Goal: Task Accomplishment & Management: Manage account settings

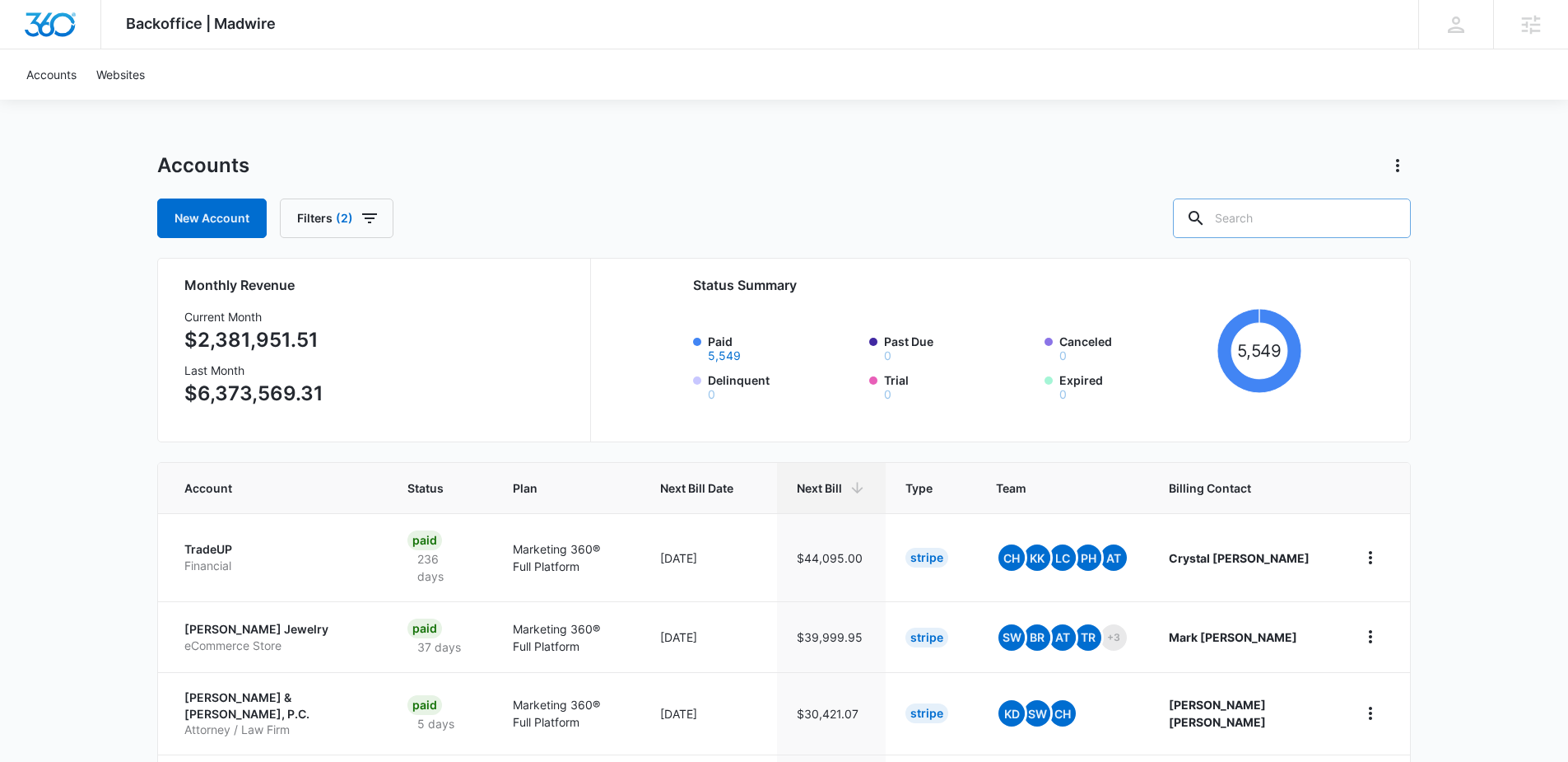
click at [1270, 228] on input "text" at bounding box center [1291, 218] width 238 height 39
type input "bactolac"
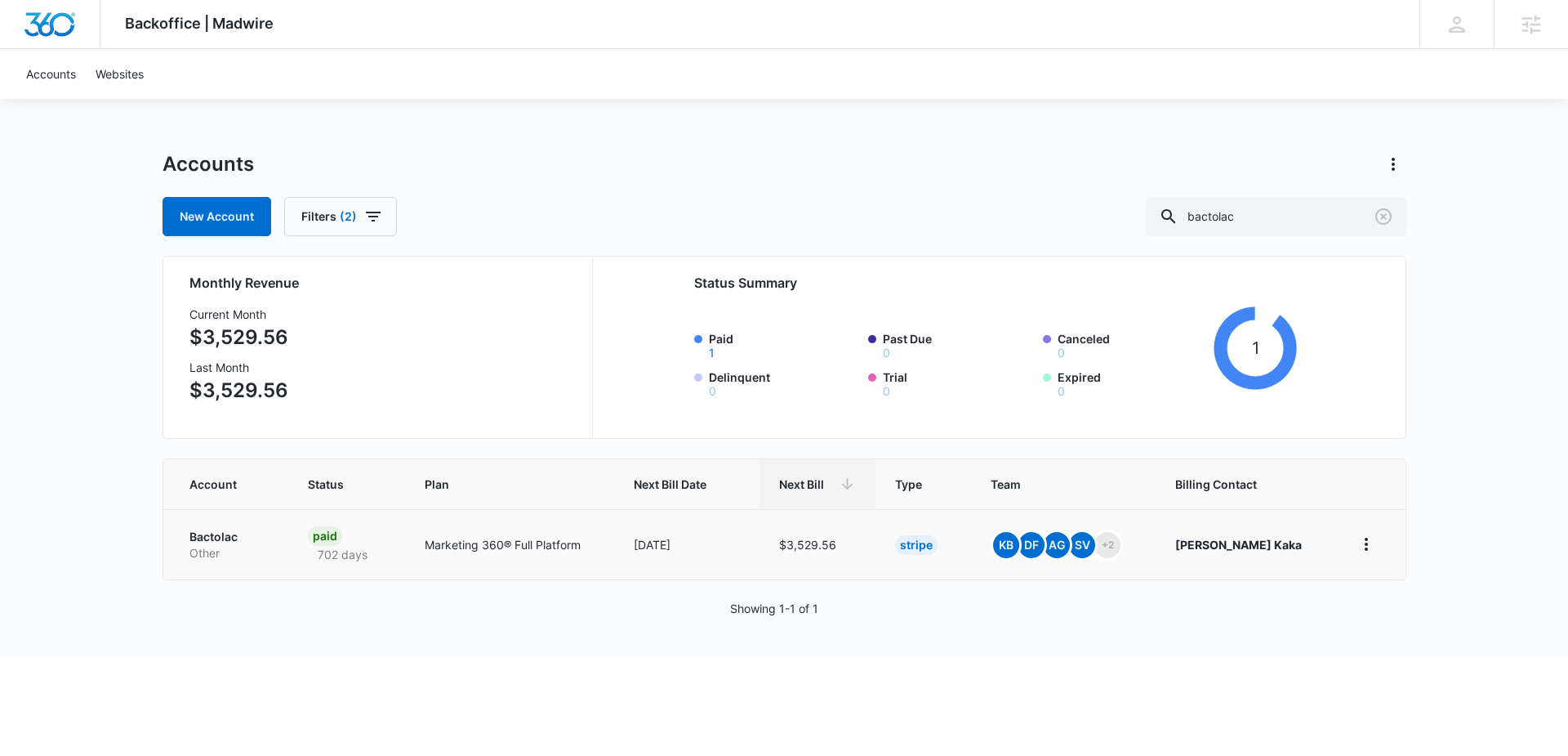
click at [198, 520] on td "Bactolac Other" at bounding box center [226, 545] width 125 height 70
click at [199, 541] on p "Bactolac" at bounding box center [229, 537] width 79 height 16
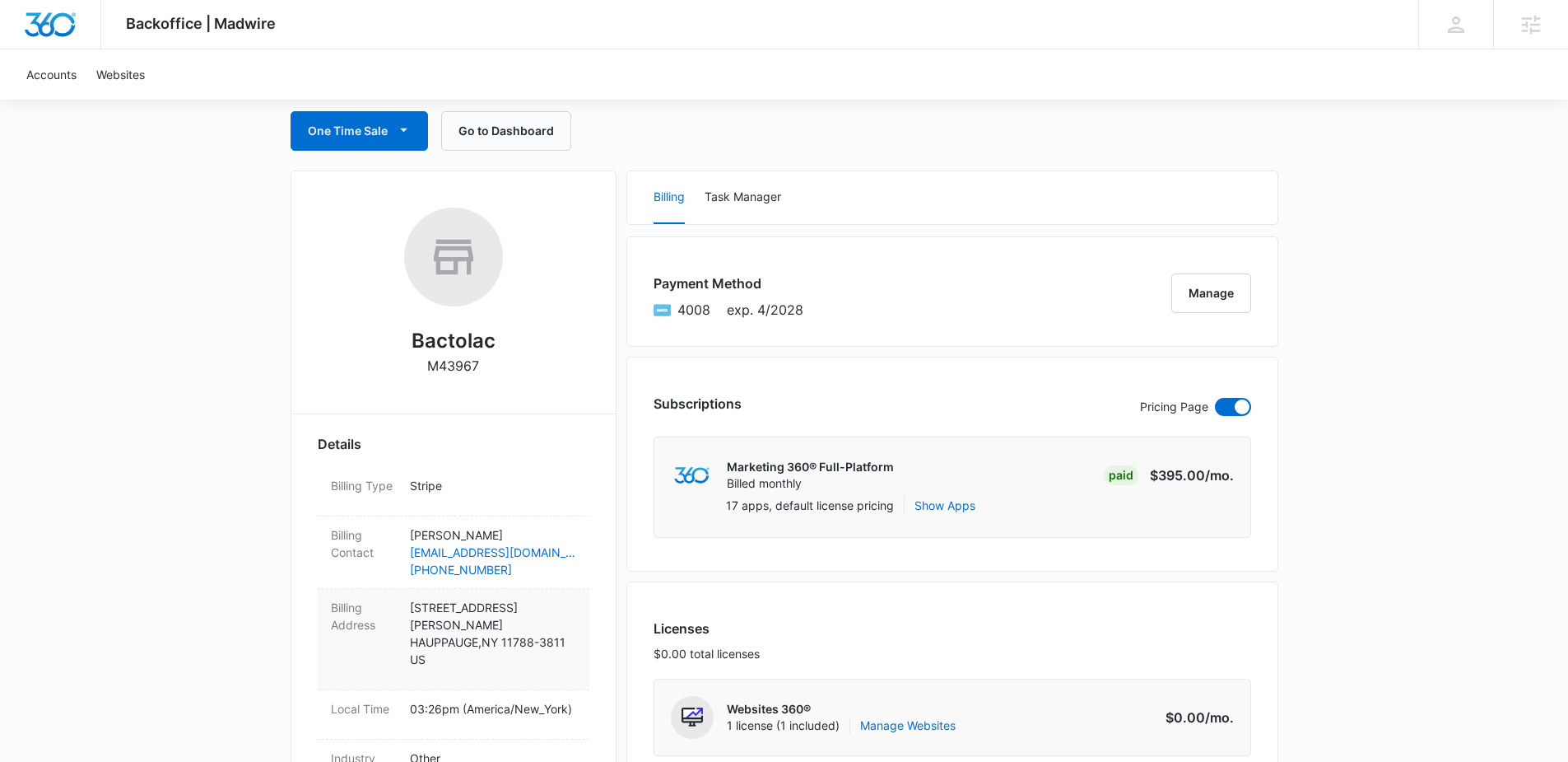
scroll to position [323, 0]
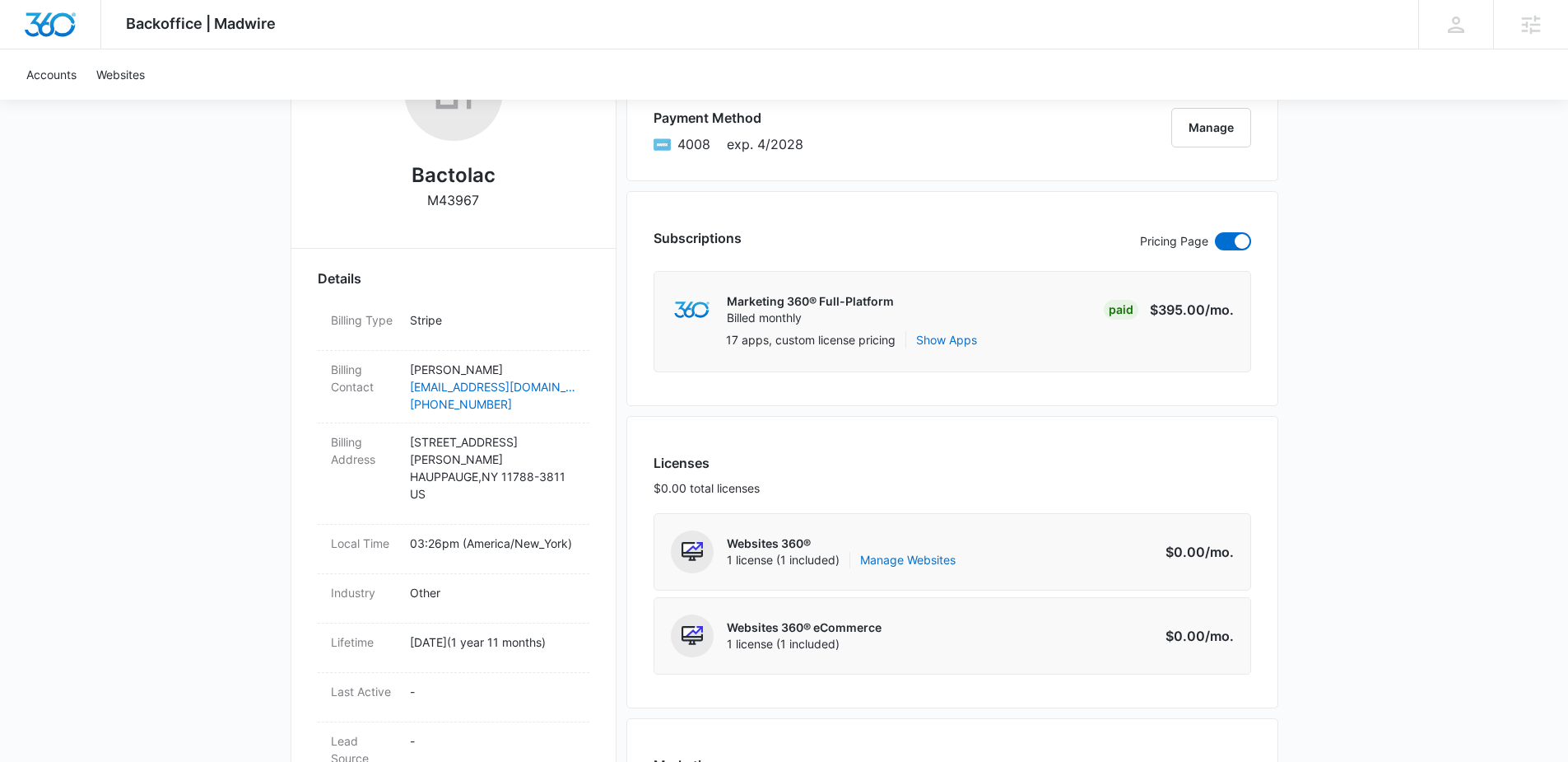
click at [675, 147] on div "4008 exp. 4/2028" at bounding box center [728, 144] width 150 height 20
click at [671, 147] on div "4008 exp. 4/2028" at bounding box center [728, 144] width 150 height 20
click at [1195, 138] on button "Manage" at bounding box center [1211, 127] width 80 height 39
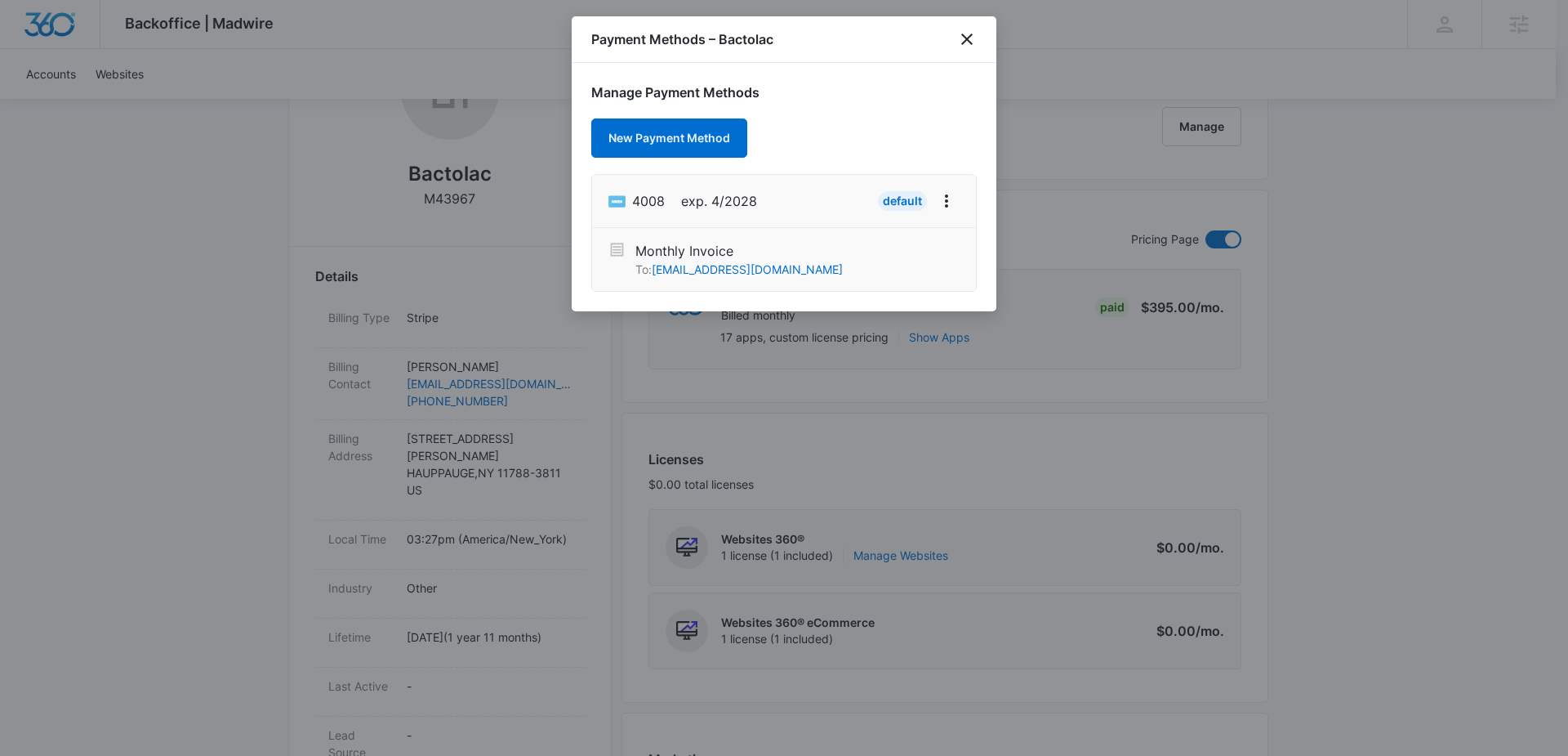
click at [674, 195] on div "4008 exp. 4/2028" at bounding box center [682, 201] width 149 height 26
click at [943, 200] on icon "View More" at bounding box center [947, 201] width 20 height 20
click at [895, 248] on div "Edit Card" at bounding box center [894, 247] width 50 height 12
select select "4"
select select "2028"
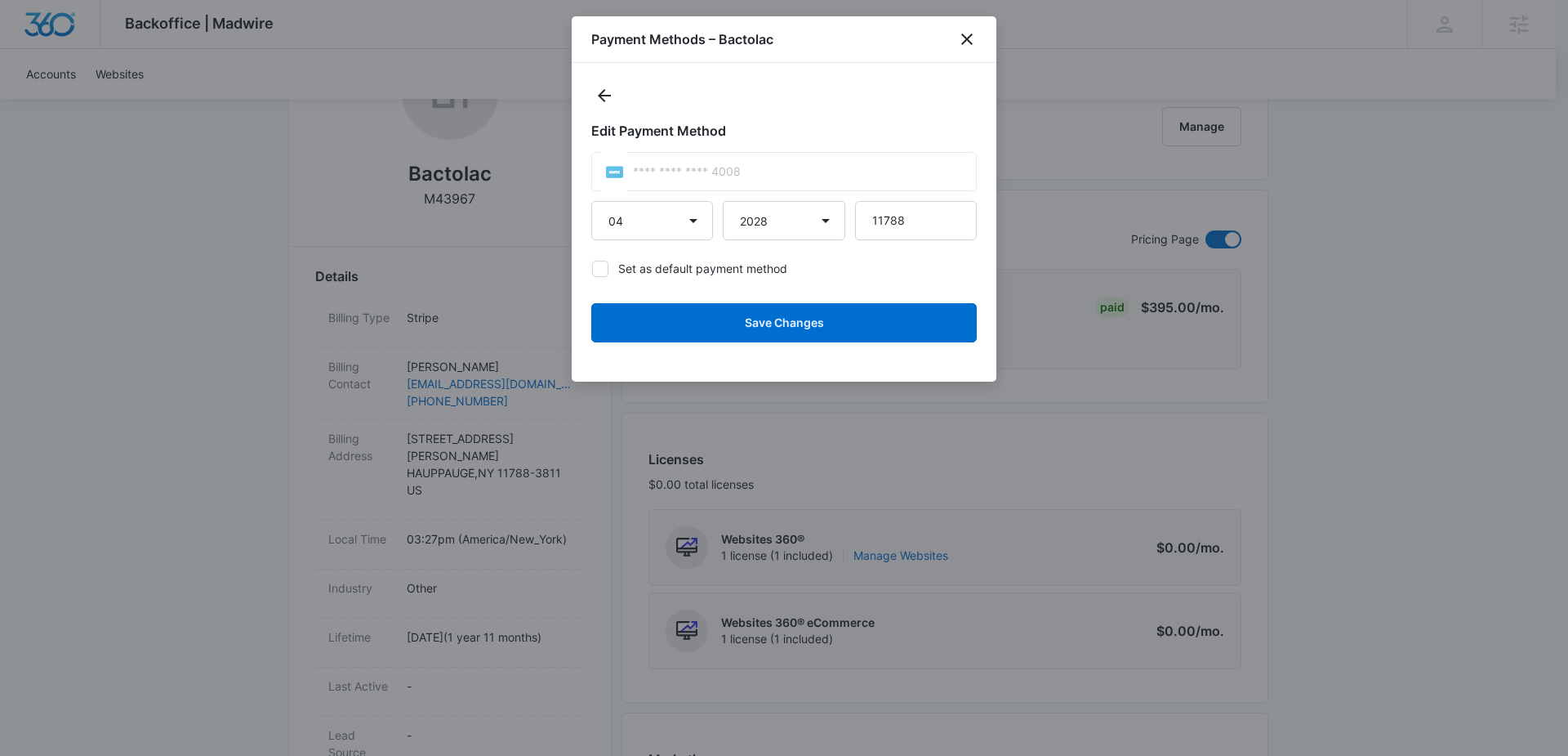
click at [616, 170] on icon at bounding box center [614, 172] width 17 height 12
click at [617, 169] on icon at bounding box center [614, 172] width 17 height 12
click at [971, 42] on icon "close" at bounding box center [967, 39] width 12 height 12
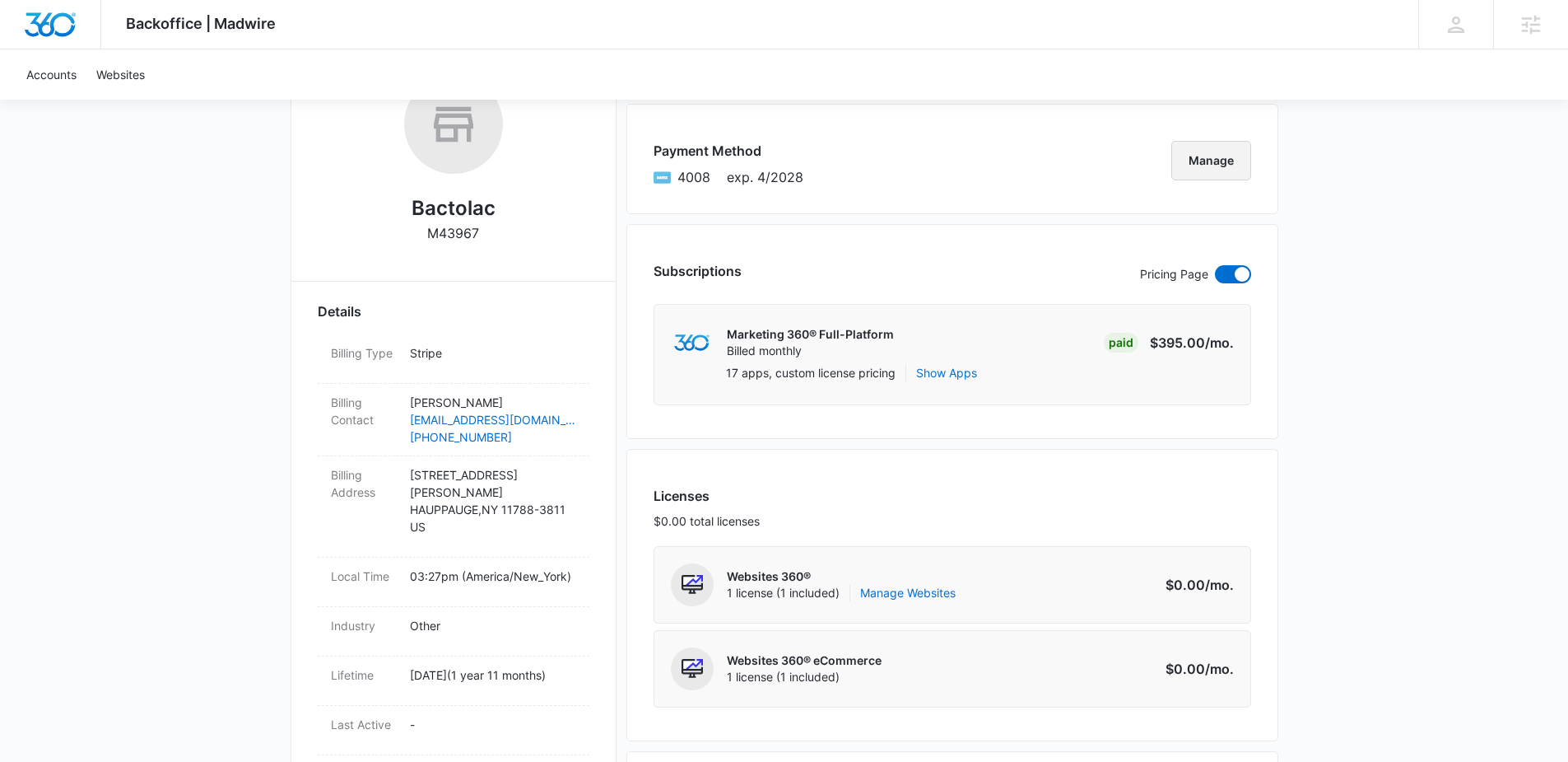
scroll to position [0, 0]
